Goal: Find specific page/section: Find specific page/section

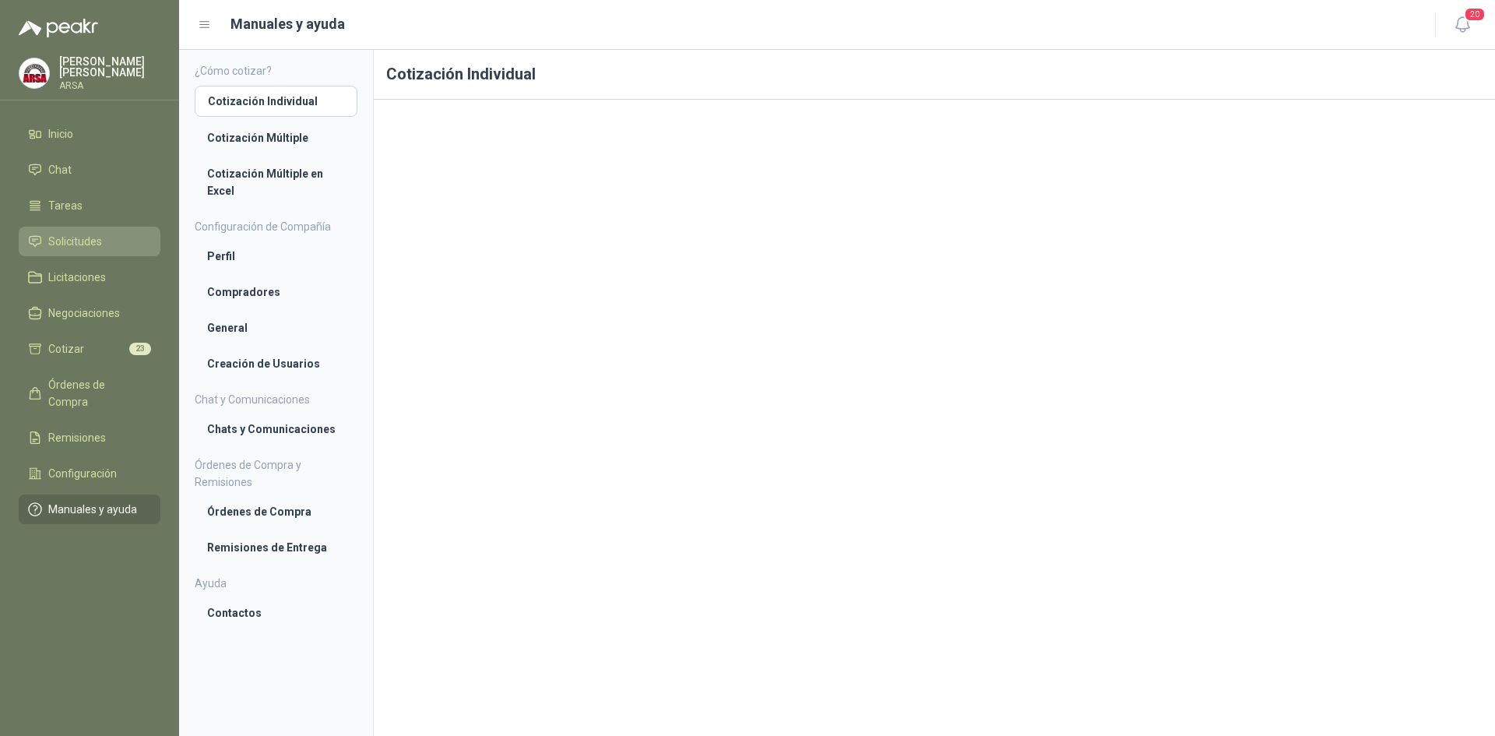
click at [65, 236] on span "Solicitudes" at bounding box center [75, 241] width 54 height 17
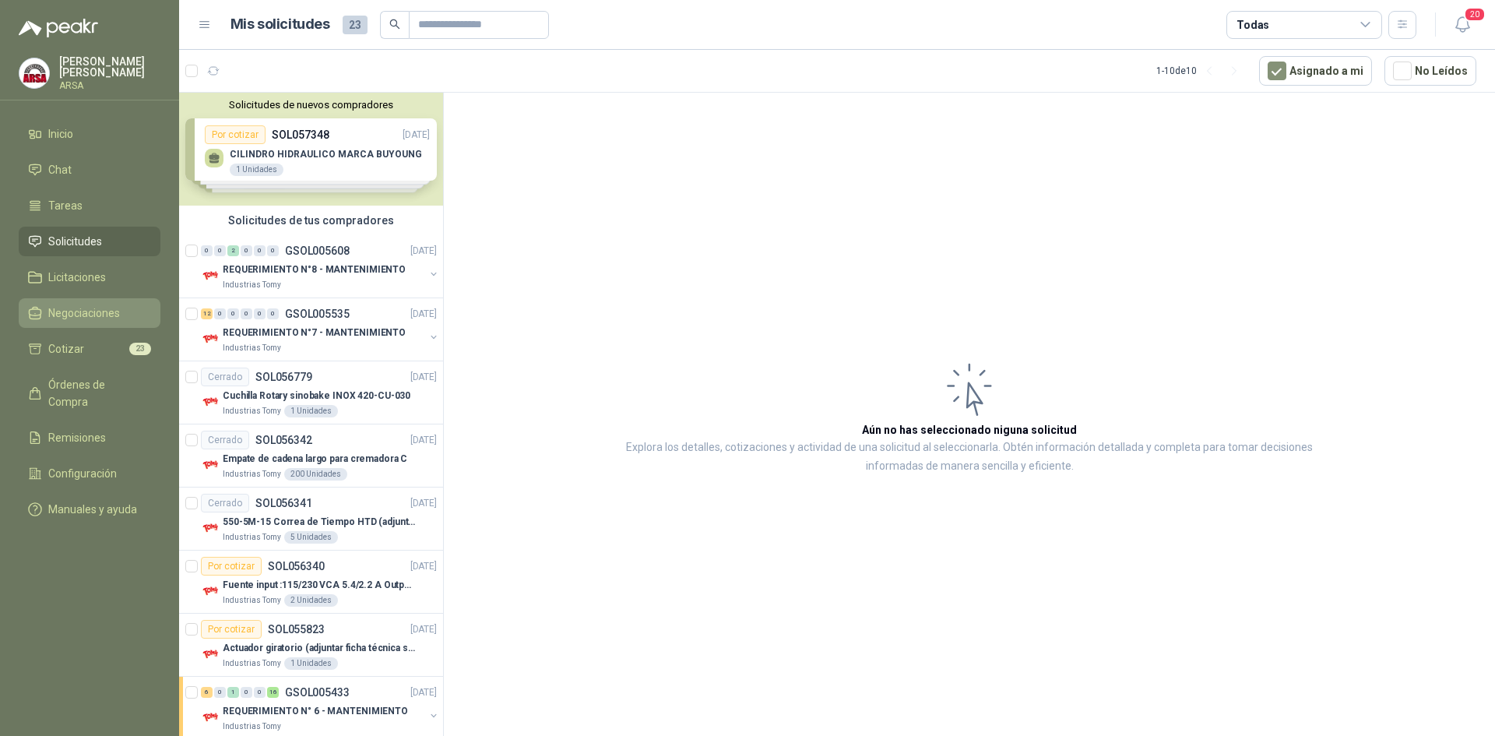
click at [105, 325] on link "Negociaciones" at bounding box center [90, 313] width 142 height 30
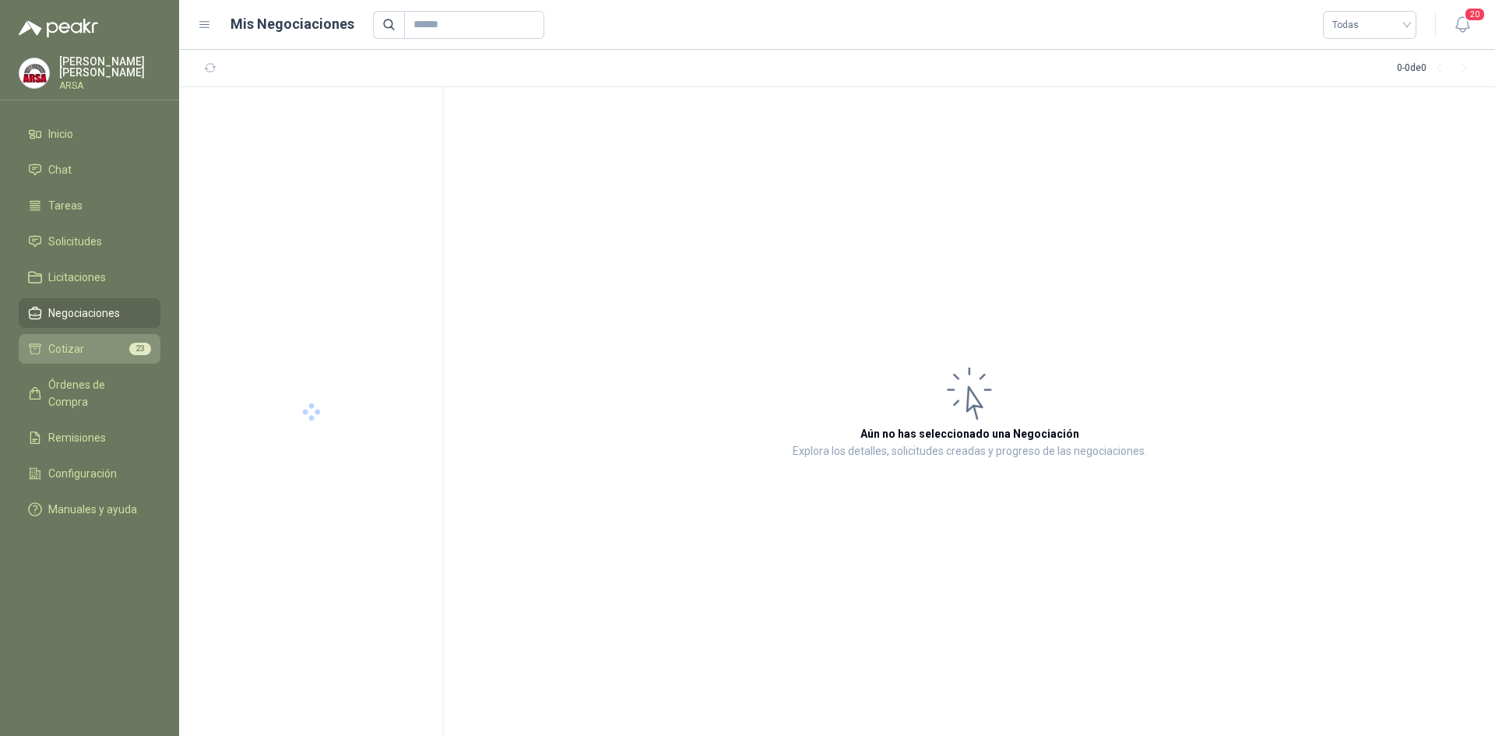
click at [100, 341] on li "Cotizar 23" at bounding box center [89, 348] width 123 height 17
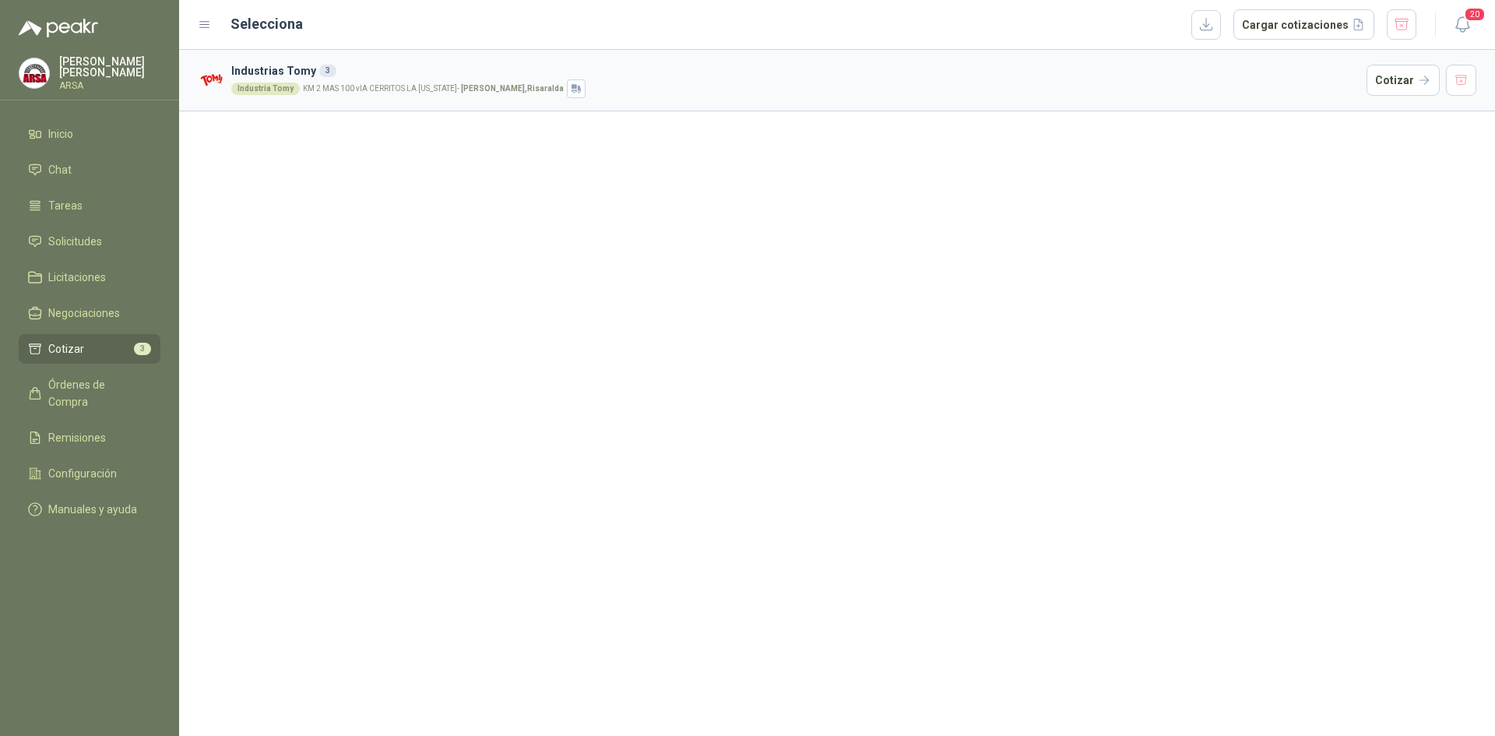
click at [431, 102] on article "Industrias Tomy 3 Industria Tomy KM 2 MAS 100 vIA CERRITOS LA [US_STATE] - [GEO…" at bounding box center [837, 81] width 1316 height 62
click at [76, 244] on span "Solicitudes" at bounding box center [75, 241] width 54 height 17
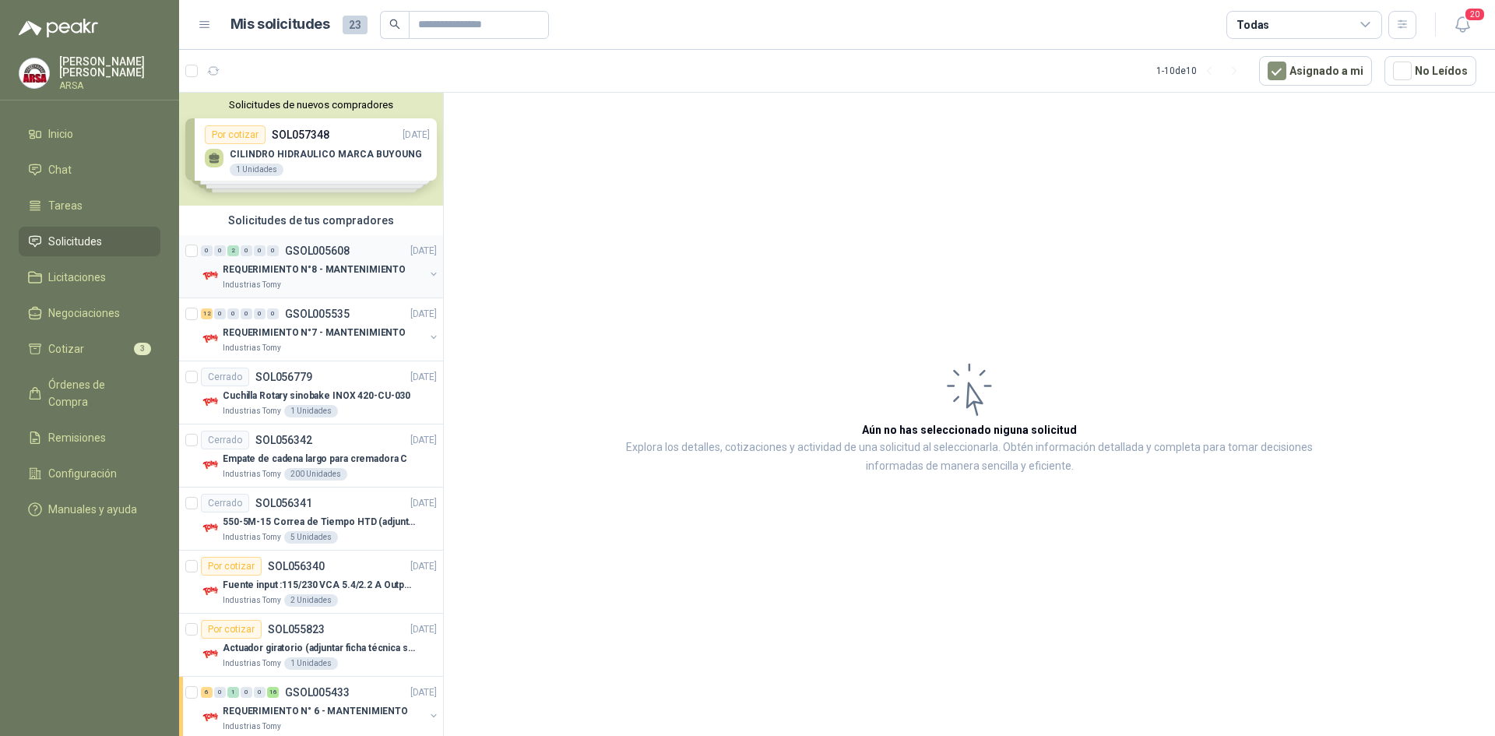
click at [323, 271] on p "REQUERIMIENTO N°8 - MANTENIMIENTO" at bounding box center [314, 269] width 183 height 15
